Goal: Find specific page/section: Find specific page/section

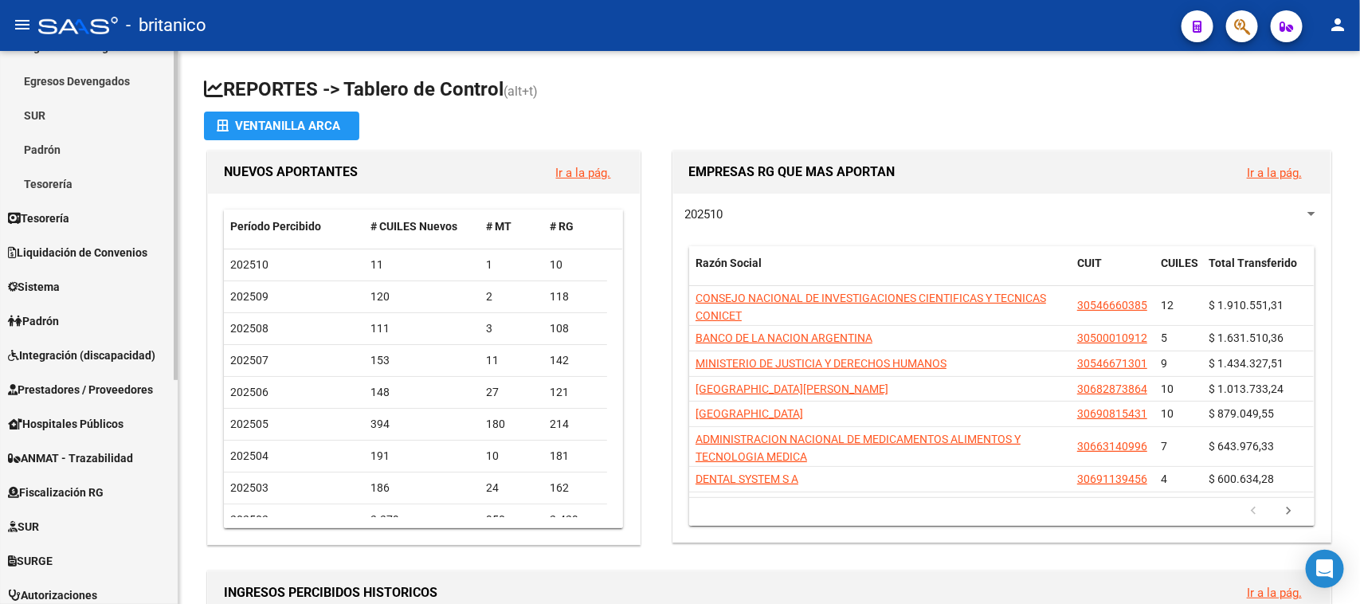
scroll to position [377, 0]
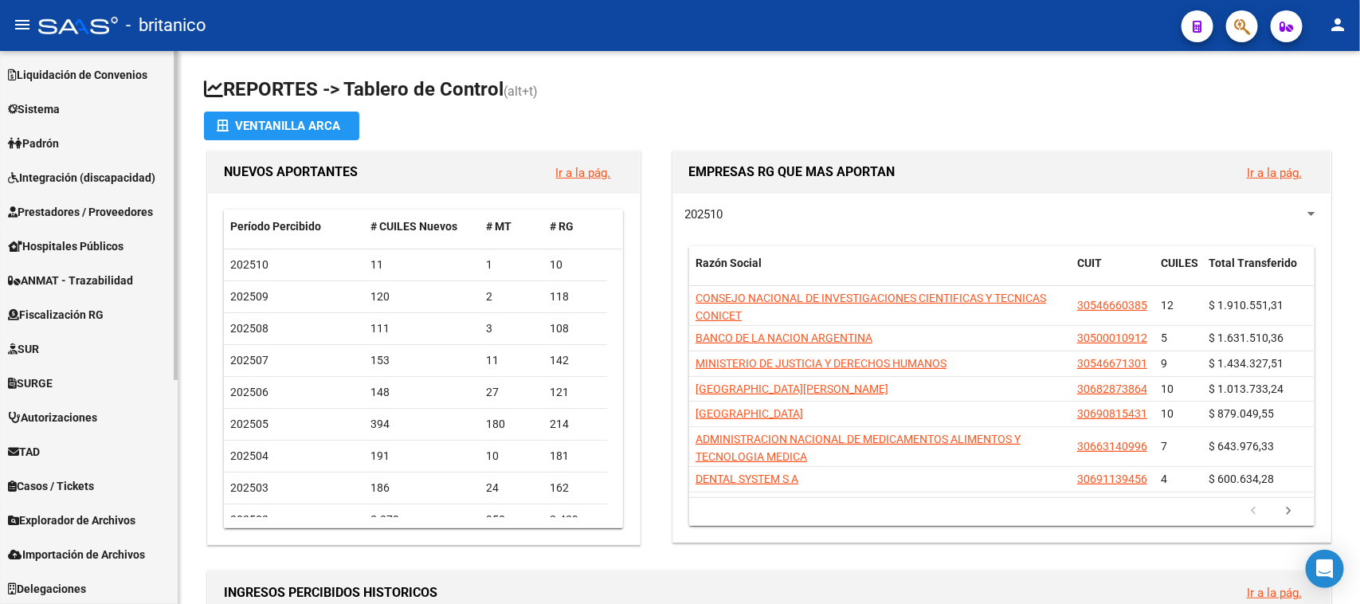
click at [69, 523] on span "Explorador de Archivos" at bounding box center [71, 520] width 127 height 18
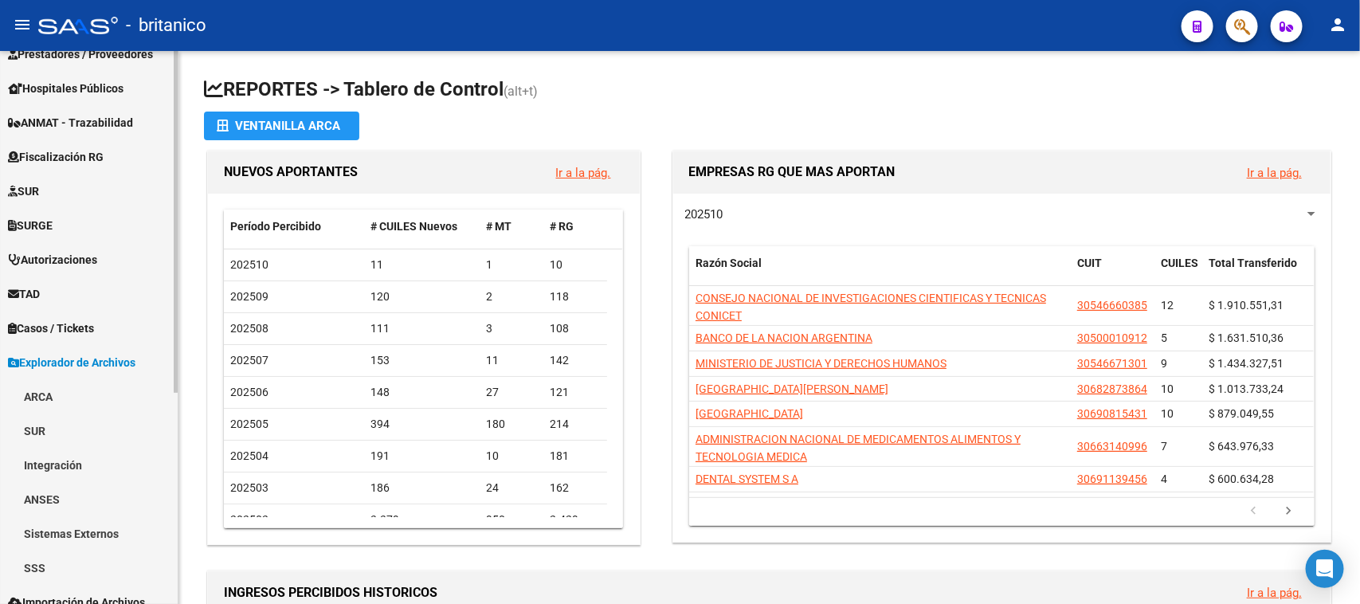
scroll to position [343, 0]
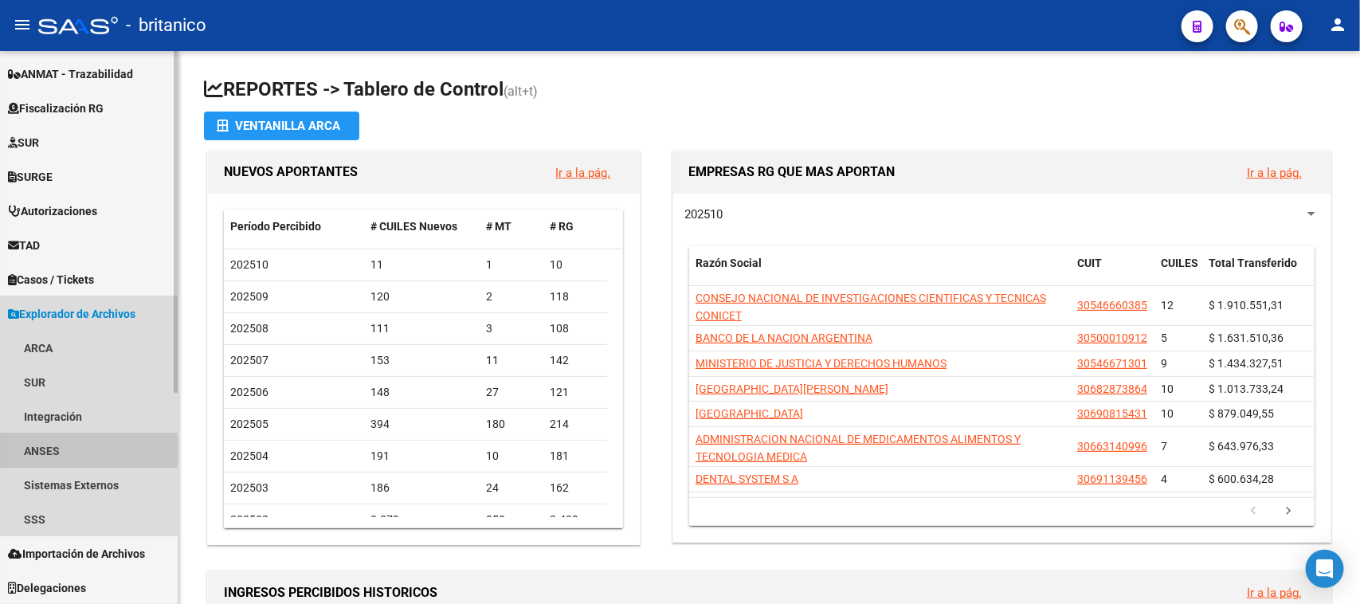
click at [66, 450] on link "ANSES" at bounding box center [89, 450] width 178 height 34
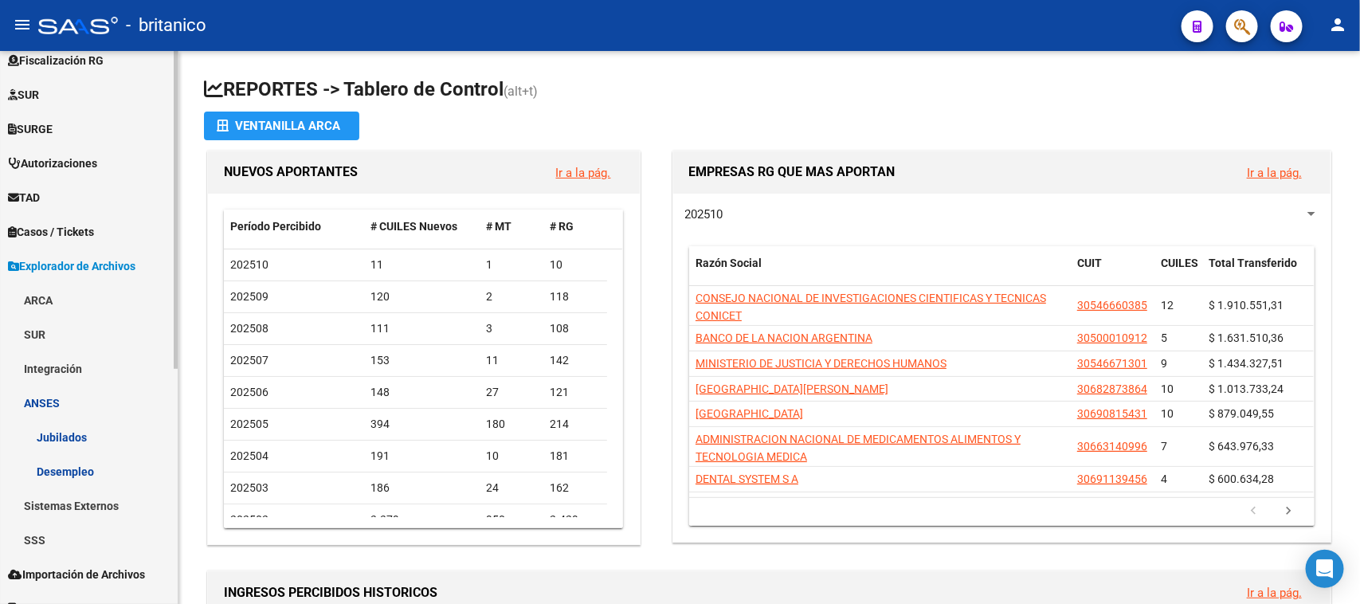
scroll to position [411, 0]
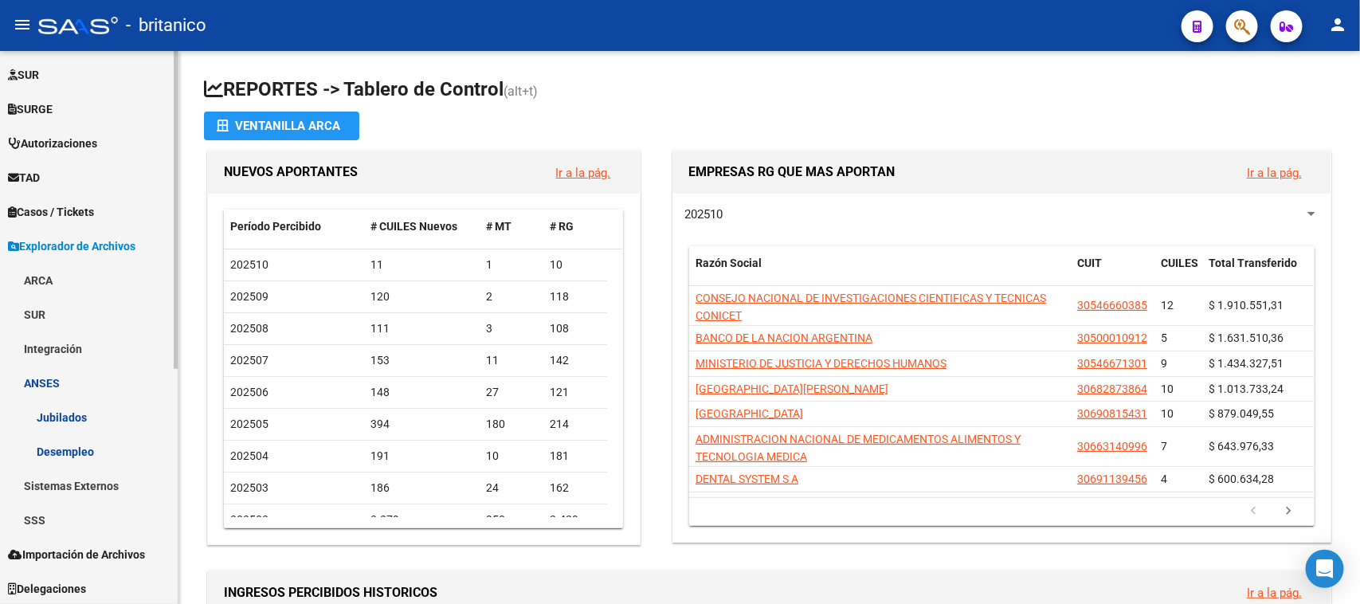
click at [77, 453] on link "Desempleo" at bounding box center [89, 451] width 178 height 34
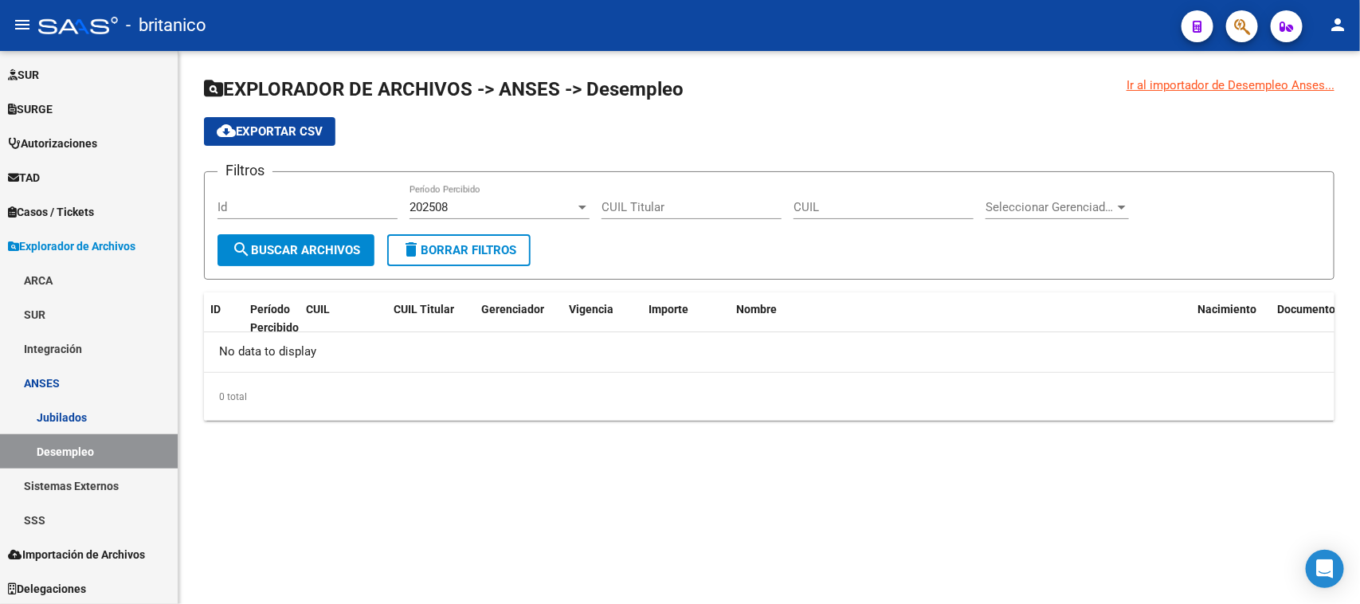
click at [578, 203] on div at bounding box center [582, 207] width 14 height 13
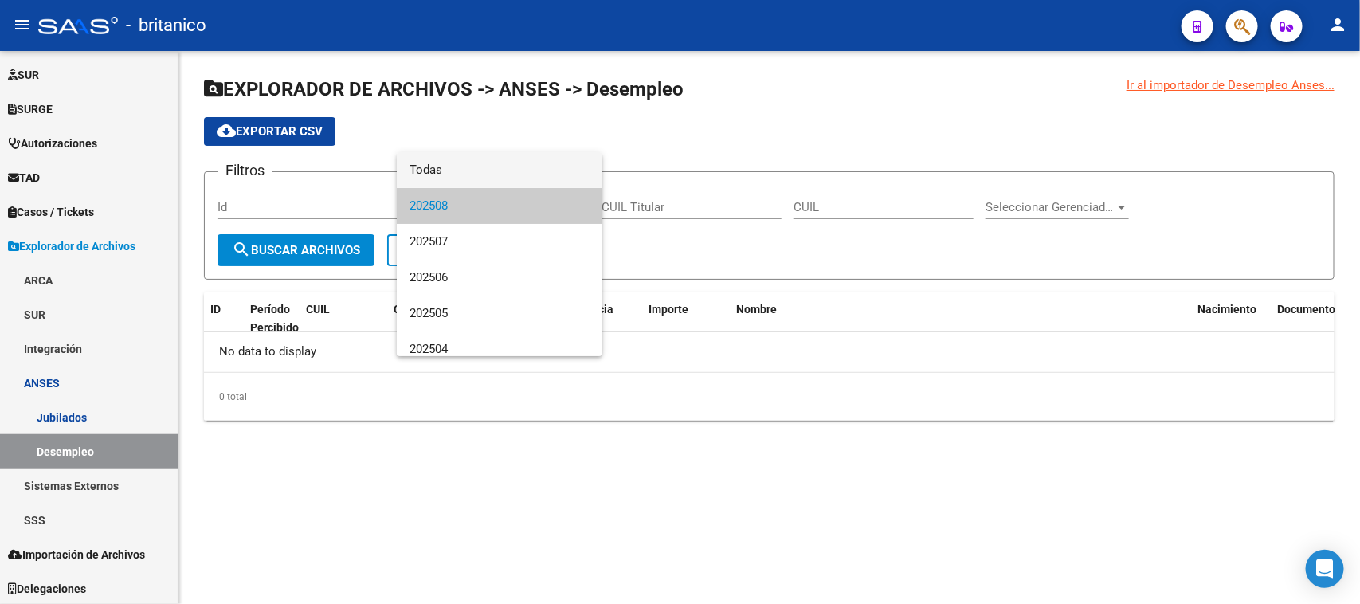
click at [461, 166] on span "Todas" at bounding box center [500, 170] width 180 height 36
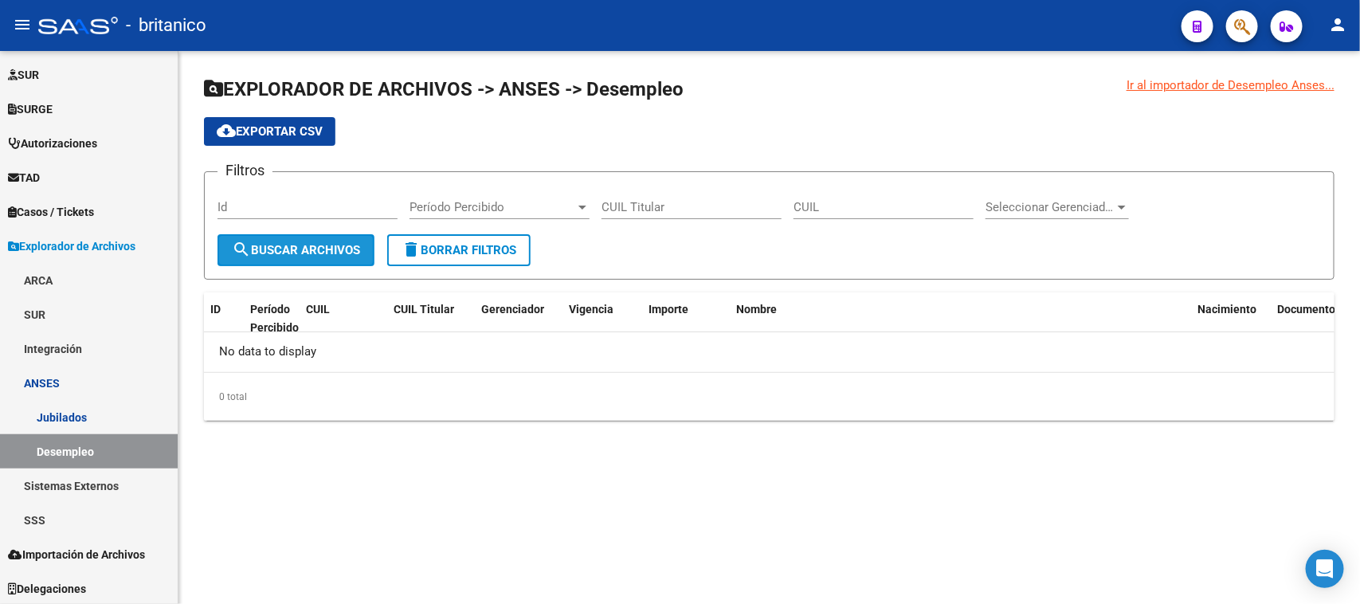
click at [307, 236] on button "search Buscar Archivos" at bounding box center [296, 250] width 157 height 32
click at [1209, 88] on div "Ir al importador de Desempleo Anses..." at bounding box center [1231, 85] width 208 height 18
drag, startPoint x: 1128, startPoint y: 84, endPoint x: 1359, endPoint y: 68, distance: 231.6
click at [1359, 68] on div "Ir al importador de Desempleo Anses... EXPLORADOR DE ARCHIVOS -> ANSES -> Desem…" at bounding box center [769, 261] width 1182 height 421
click at [1273, 81] on div "Ir al importador de Desempleo Anses..." at bounding box center [1231, 85] width 208 height 18
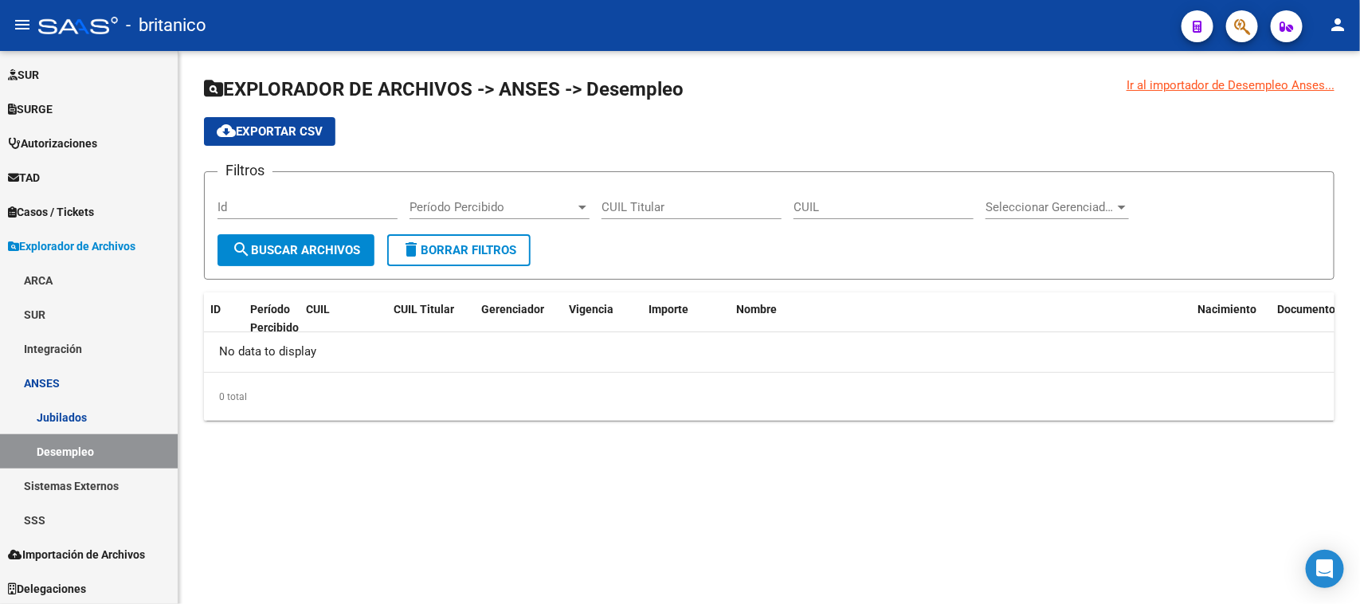
click at [1193, 86] on div "Ir al importador de Desempleo Anses..." at bounding box center [1231, 85] width 208 height 18
click at [104, 484] on link "Sistemas Externos" at bounding box center [89, 485] width 178 height 34
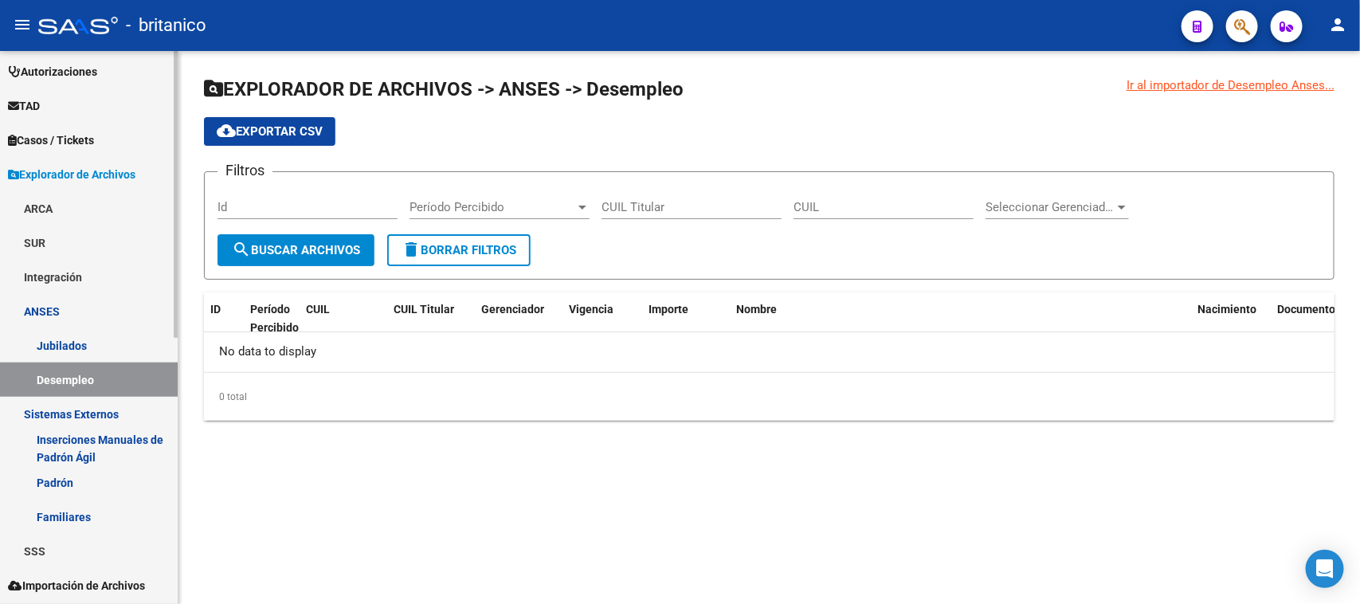
scroll to position [515, 0]
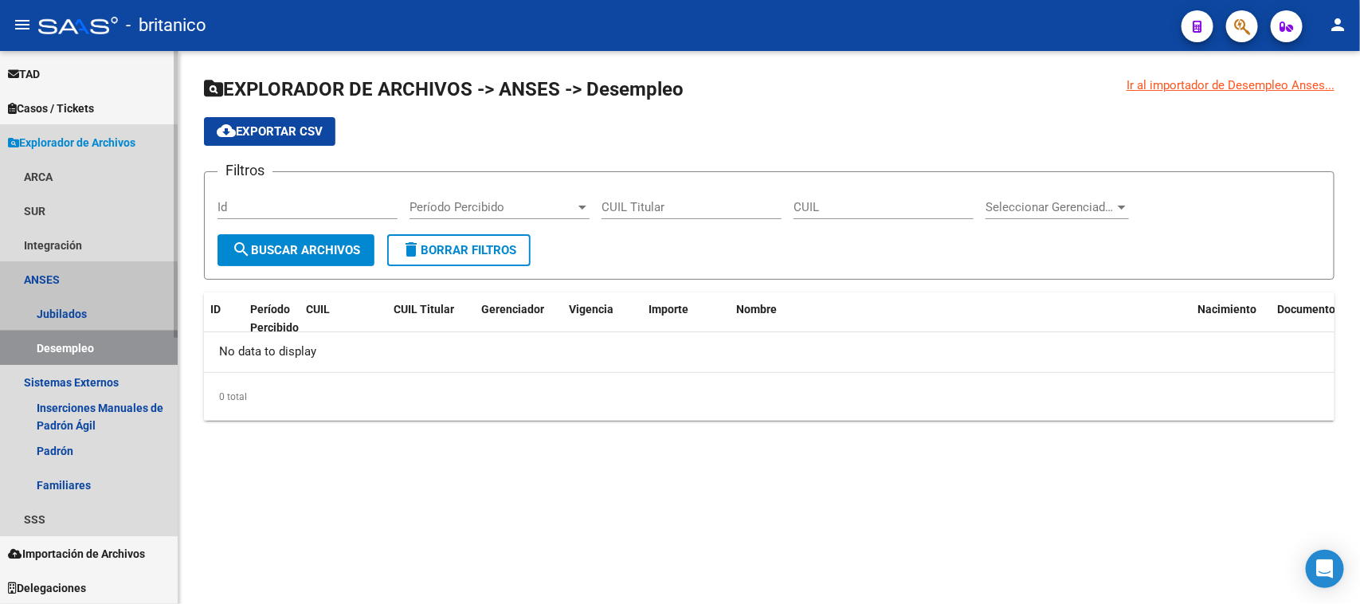
click at [56, 343] on link "Desempleo" at bounding box center [89, 348] width 178 height 34
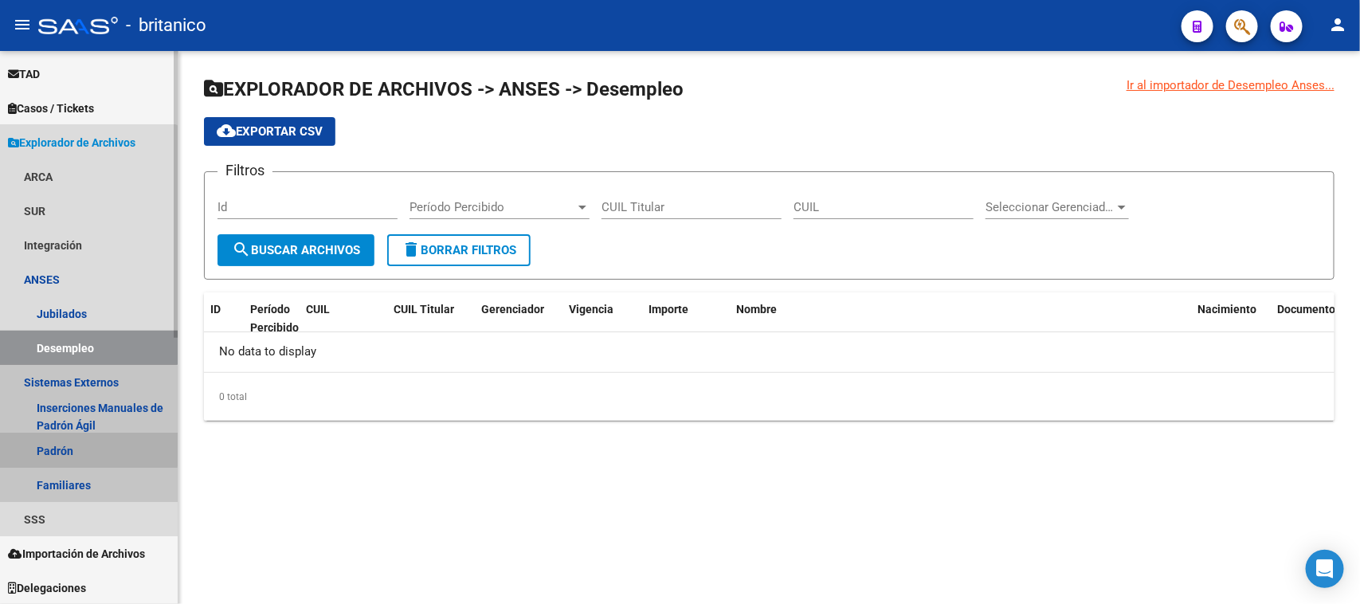
click at [68, 447] on link "Padrón" at bounding box center [89, 450] width 178 height 34
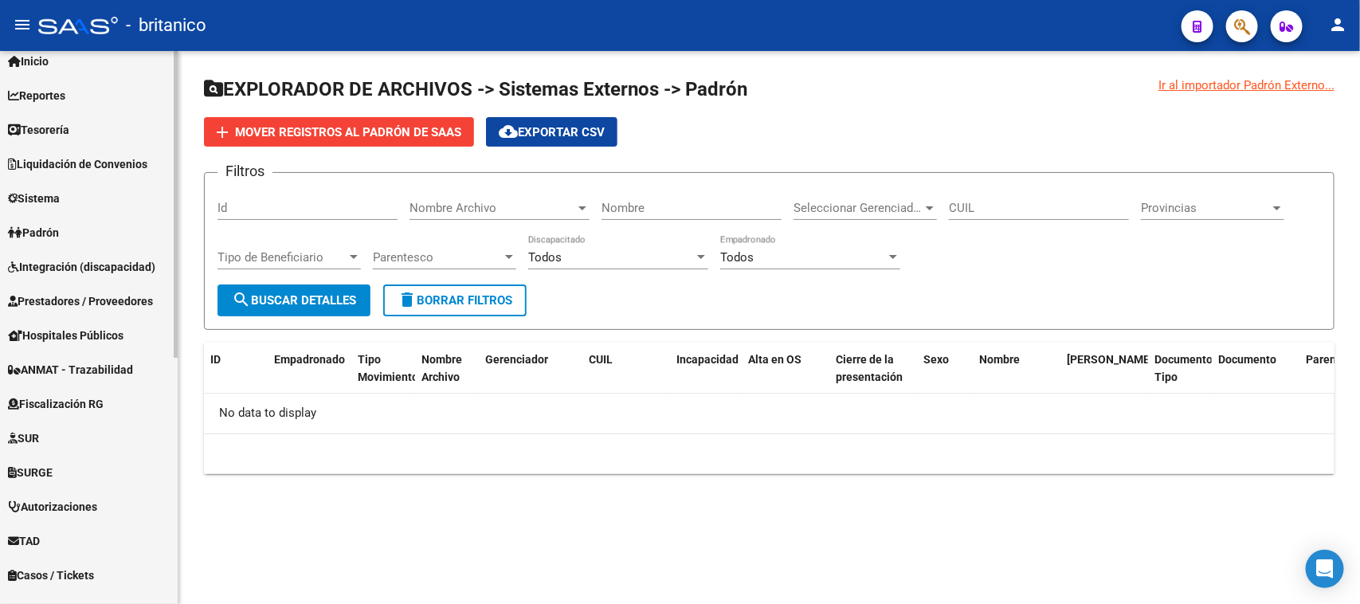
scroll to position [446, 0]
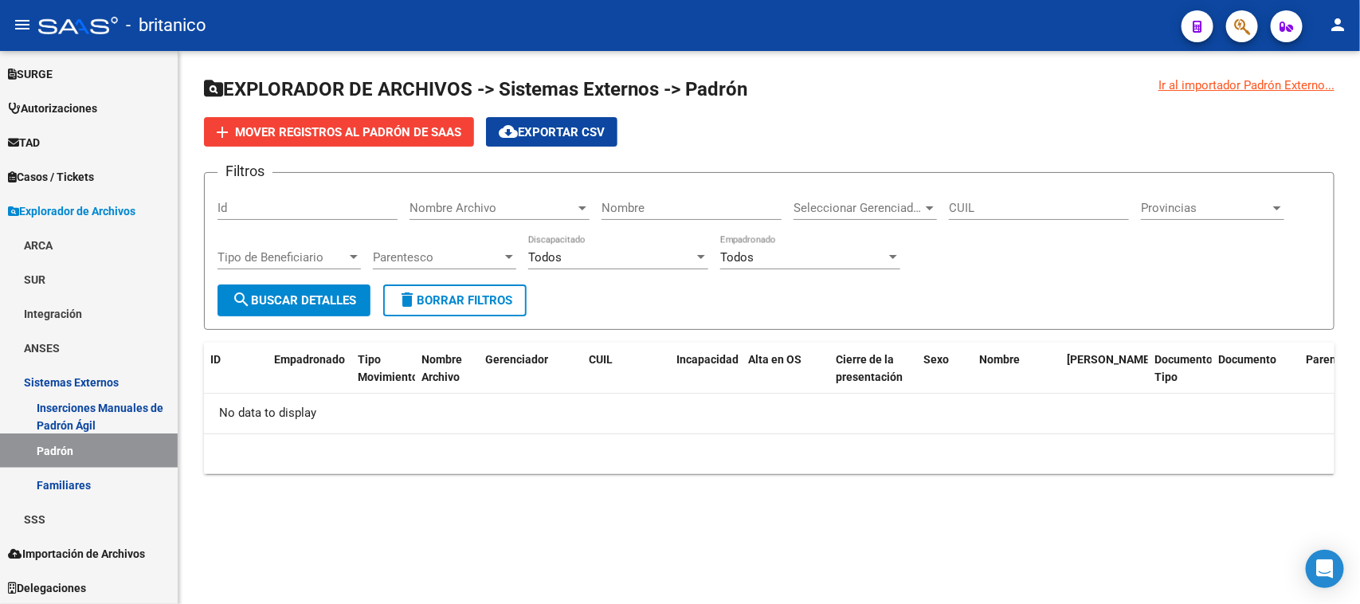
click at [1209, 88] on div "Ir al importador Padrón Externo..." at bounding box center [1246, 85] width 176 height 18
drag, startPoint x: 1220, startPoint y: 84, endPoint x: 1331, endPoint y: 94, distance: 112.0
click at [1331, 94] on div "Ir al importador Padrón Externo... EXPLORADOR DE ARCHIVOS -> Sistemas Externos …" at bounding box center [769, 275] width 1131 height 398
click at [62, 348] on link "ANSES" at bounding box center [89, 348] width 178 height 34
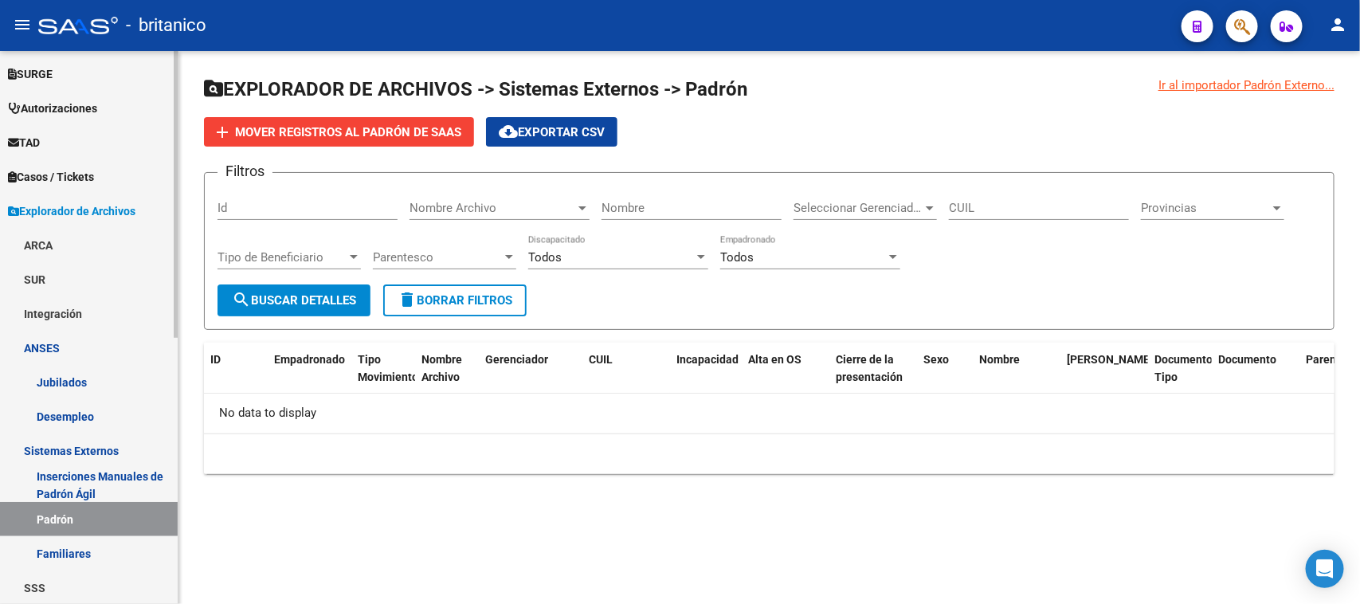
click at [66, 405] on link "Desempleo" at bounding box center [89, 416] width 178 height 34
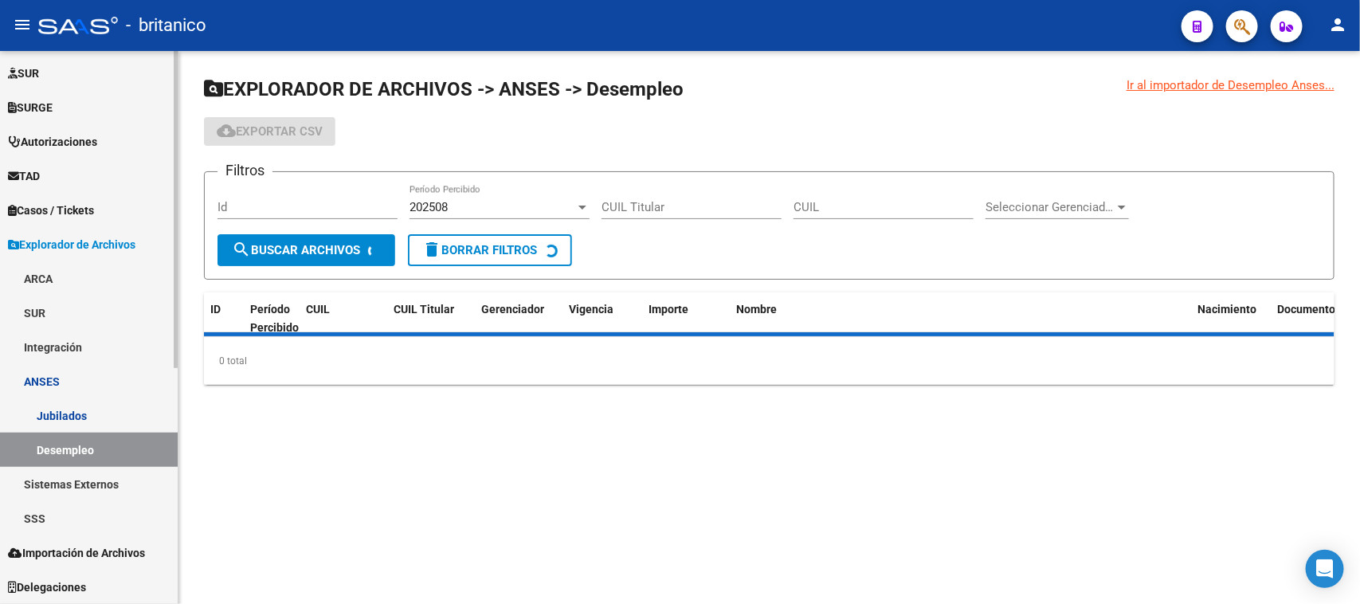
scroll to position [411, 0]
